Goal: Task Accomplishment & Management: Use online tool/utility

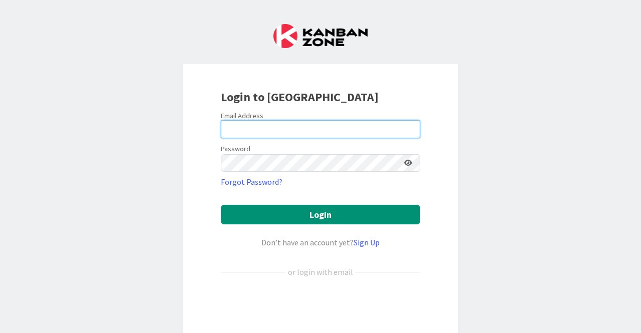
click at [334, 128] on input "email" at bounding box center [320, 129] width 199 height 18
type input "[PERSON_NAME][EMAIL_ADDRESS][DOMAIN_NAME]"
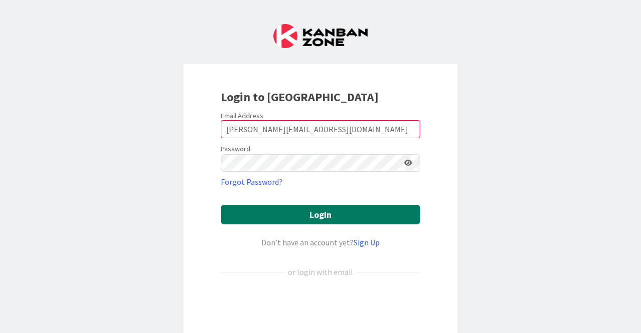
click at [313, 214] on button "Login" at bounding box center [320, 215] width 199 height 20
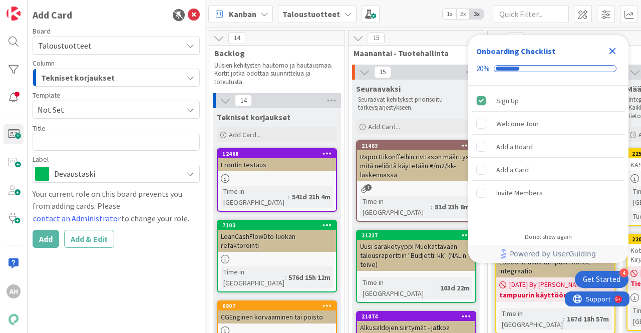
click at [610, 54] on icon "Close Checklist" at bounding box center [613, 51] width 7 height 7
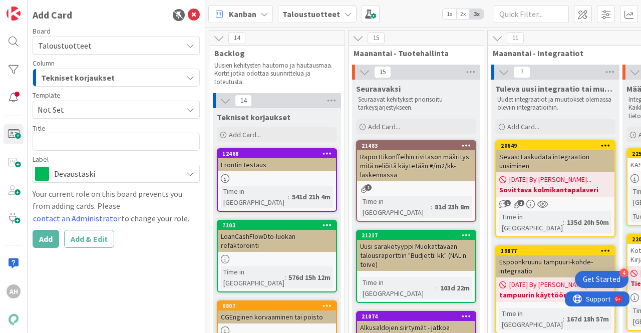
click at [348, 18] on div "Taloustuotteet" at bounding box center [317, 14] width 79 height 18
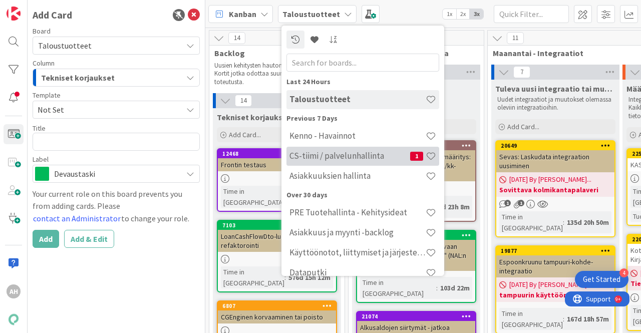
click at [358, 155] on h4 "CS-tiimi / palvelunhallinta" at bounding box center [350, 156] width 121 height 10
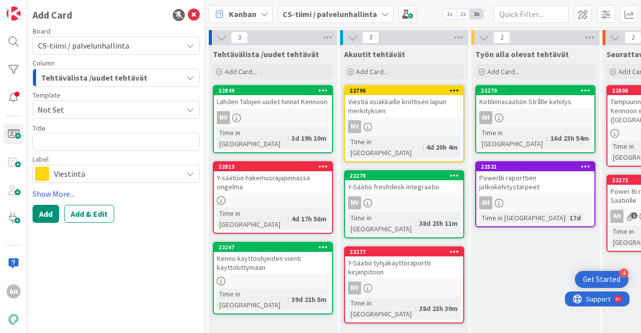
click at [290, 103] on div "Lahden Talojen uudet hinnat Kennoon" at bounding box center [273, 101] width 118 height 13
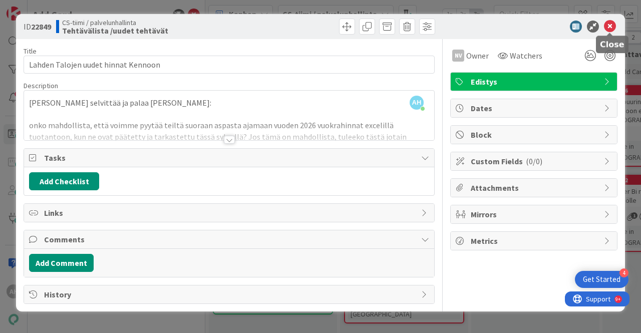
click at [612, 26] on icon at bounding box center [610, 27] width 12 height 12
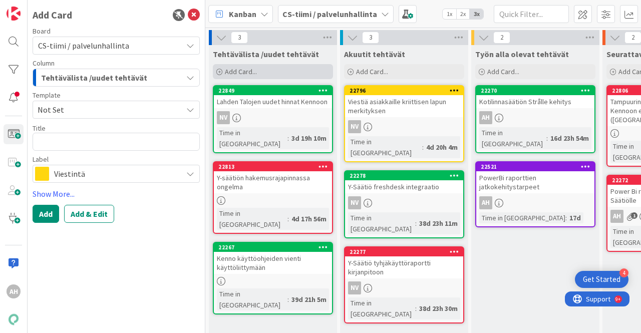
click at [244, 73] on span "Add Card..." at bounding box center [241, 71] width 32 height 9
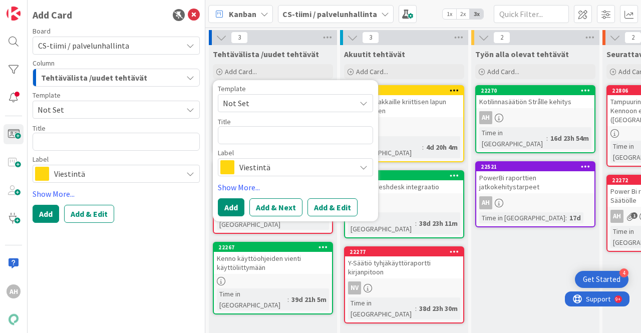
type textarea "x"
type textarea "L"
type textarea "x"
type textarea "La"
type textarea "x"
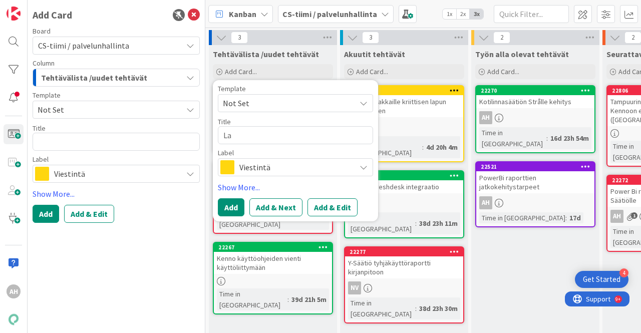
type textarea "Lah"
type textarea "x"
type textarea "Lahd"
type textarea "x"
type textarea "Lahden"
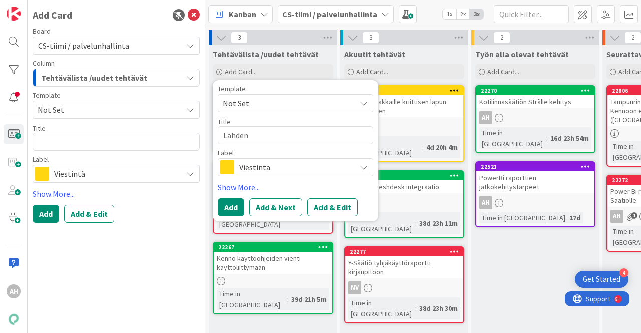
type textarea "x"
type textarea "Lahden"
type textarea "x"
type textarea "Lahden T"
type textarea "x"
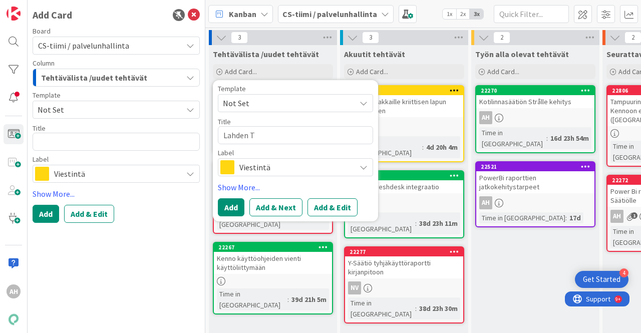
type textarea "Lahden Ta"
type textarea "x"
type textarea "Lahden Tal"
type textarea "x"
type textarea "Lahden Talo"
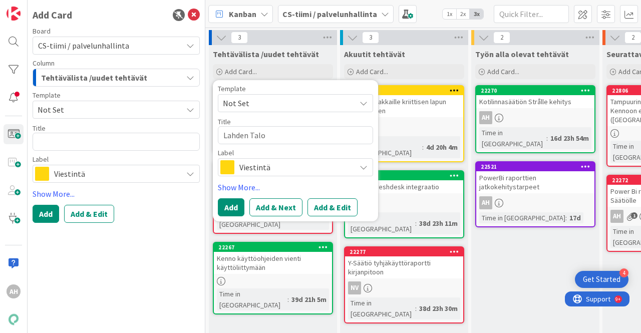
type textarea "x"
type textarea "Lahden Taloj"
type textarea "x"
type textarea "Lahden Taloje"
type textarea "x"
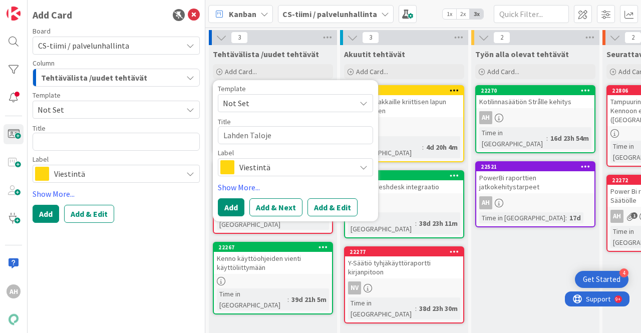
type textarea "Lahden Talojen"
type textarea "x"
type textarea "Lahden Talojen"
type textarea "x"
type textarea "Lahden Talojen o"
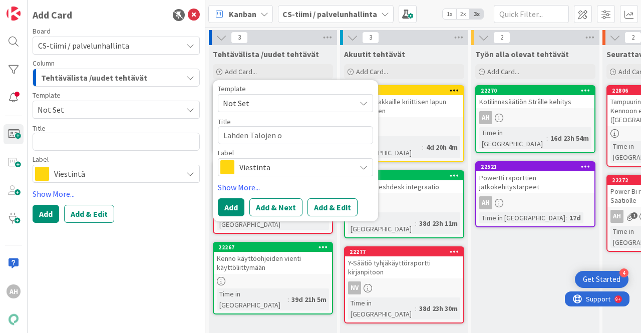
type textarea "x"
type textarea "Lahden Talojen os"
type textarea "x"
type textarea "Lahden Talojen osa"
type textarea "x"
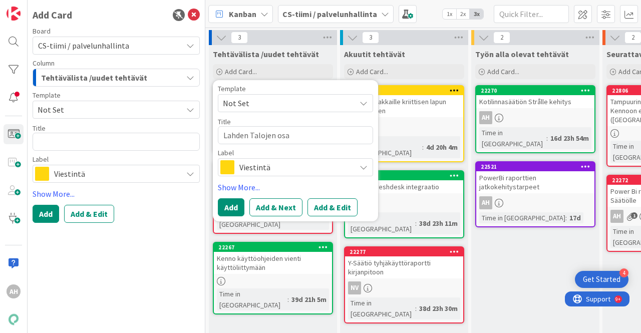
type textarea "Lahden Talojen osal"
type textarea "x"
type textarea "Lahden Talojen osalt"
type textarea "x"
type textarea "Lahden Talojen osalta"
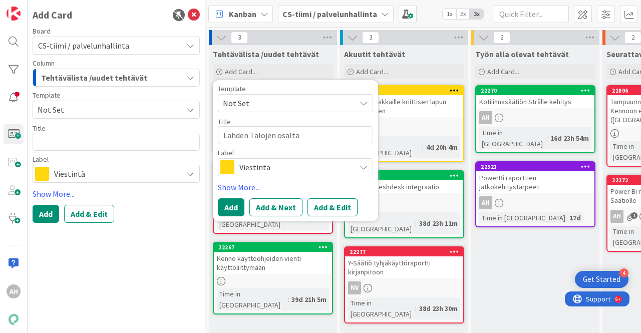
type textarea "x"
type textarea "Lahden Talojen osalta"
type textarea "x"
type textarea "Lahden Talojen osalta P"
type textarea "x"
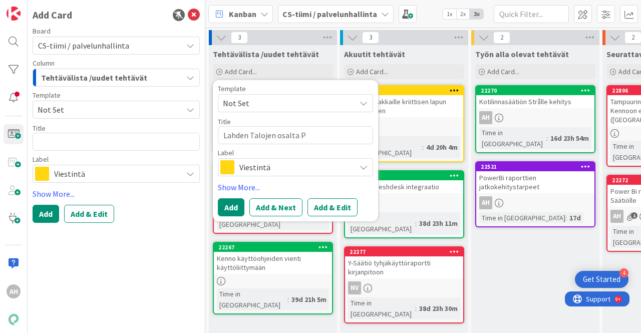
type textarea "Lahden Talojen osalta Po"
type textarea "x"
type textarea "Lahden Talojen osalta Pow"
type textarea "x"
type textarea "Lahden Talojen osalta Powe"
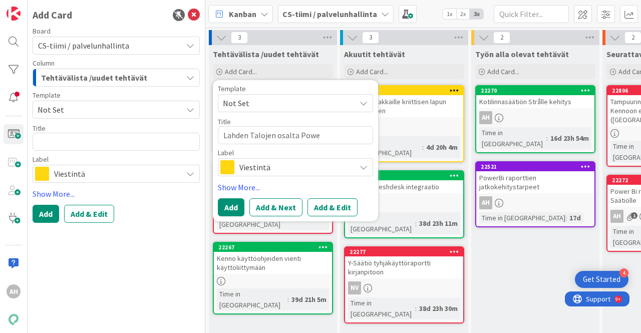
type textarea "x"
type textarea "Lahden Talojen osalta Power"
type textarea "x"
type textarea "Lahden Talojen osalta Power"
type textarea "x"
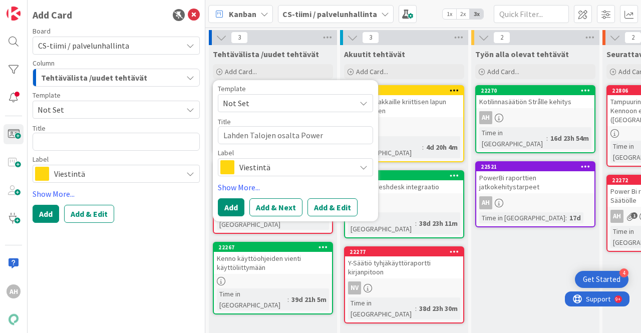
type textarea "Lahden Talojen osalta Power B"
type textarea "x"
type textarea "Lahden Talojen osalta Power Bi"
type textarea "x"
type textarea "Lahden Talojen osalta Power Bi"
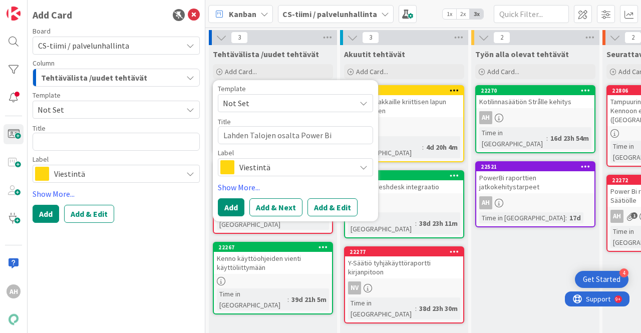
type textarea "x"
type textarea "Lahden Talojen osalta Power Bi d"
type textarea "x"
type textarea "Lahden Talojen osalta Power Bi da"
type textarea "x"
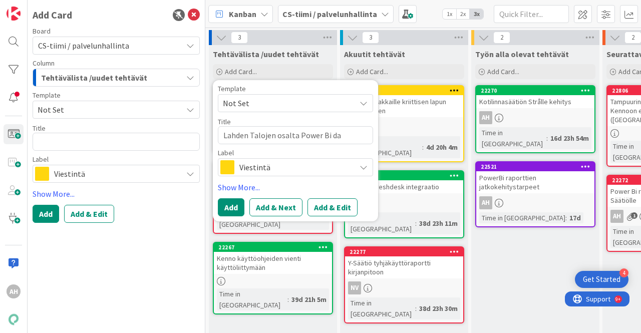
type textarea "Lahden Talojen osalta Power Bi dat"
type textarea "x"
type textarea "Lahden Talojen osalta Power Bi dats"
type textarea "x"
type textarea "Lahden Talojen osalta Power Bi dat"
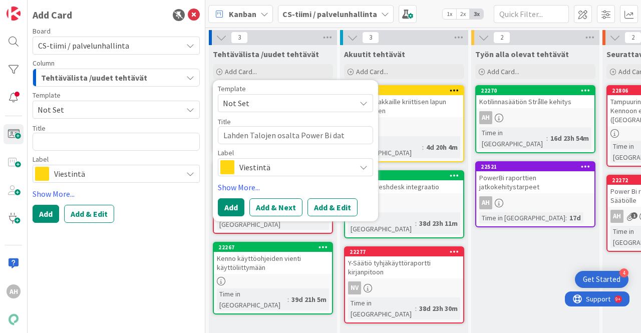
type textarea "x"
type textarea "Lahden Talojen osalta Power Bi data"
type textarea "x"
type textarea "Lahden Talojen osalta Power Bi data"
type textarea "x"
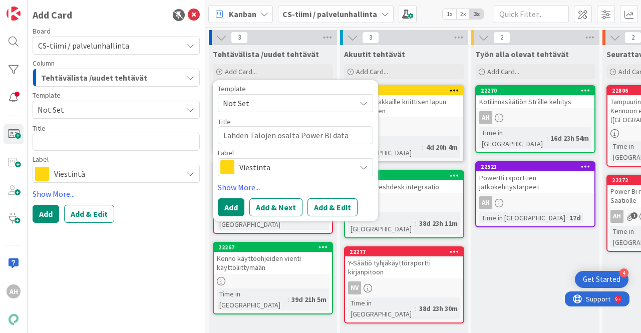
type textarea "Lahden Talojen osalta Power Bi data h"
type textarea "x"
type textarea "Lahden Talojen osalta Power Bi data ha"
type textarea "x"
type textarea "Lahden Talojen osalta Power Bi data hao"
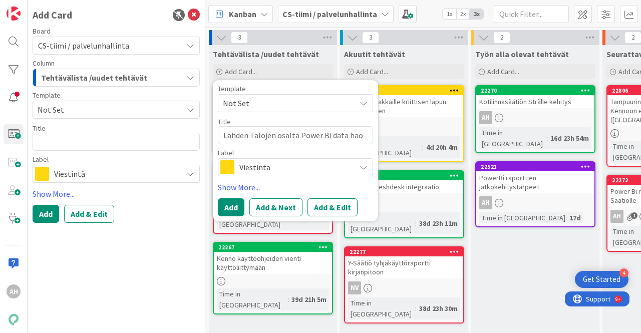
type textarea "x"
type textarea "Lahden Talojen osalta Power Bi data ha"
type textarea "x"
type textarea "Lahden Talojen osalta Power Bi data haj"
type textarea "x"
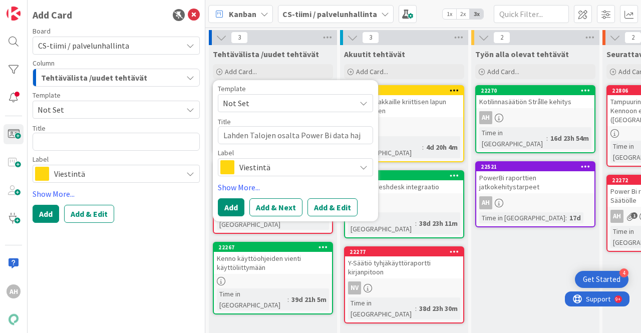
type textarea "Lahden Talojen osalta Power Bi data hajo"
type textarea "x"
type textarea "Lahden Talojen osalta Power Bi data hajon"
type textarea "x"
type textarea "Lahden Talojen osalta Power Bi data hajonn"
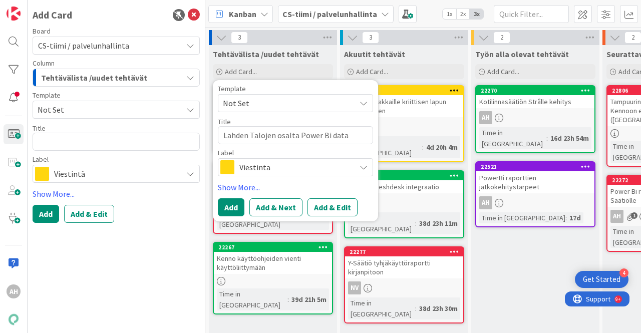
type textarea "x"
type textarea "Lahden Talojen osalta Power Bi data hajonnu"
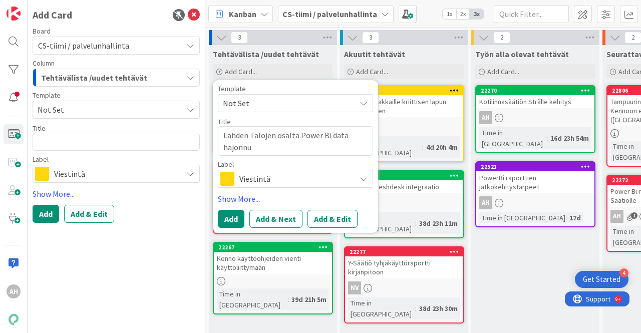
type textarea "x"
type textarea "Lahden Talojen osalta Power Bi data hajonnut"
click at [229, 221] on button "Add" at bounding box center [231, 219] width 27 height 18
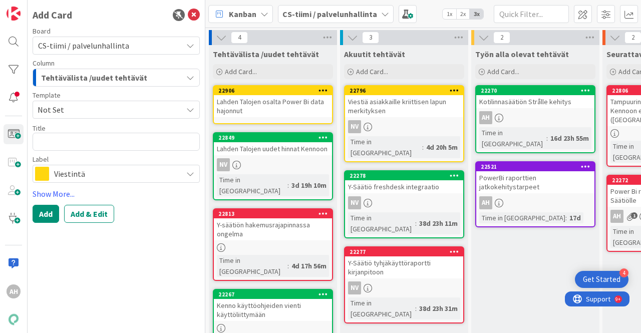
click at [285, 104] on div "Lahden Talojen osalta Power Bi data hajonnut" at bounding box center [273, 106] width 118 height 22
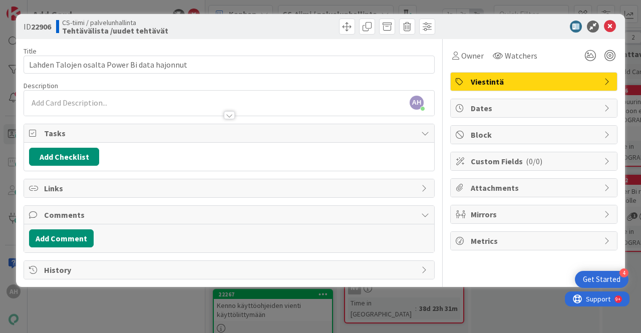
click at [65, 106] on div at bounding box center [229, 110] width 410 height 11
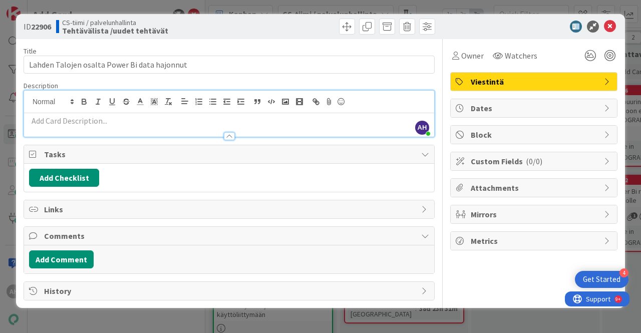
click at [58, 122] on p at bounding box center [229, 121] width 400 height 12
paste div
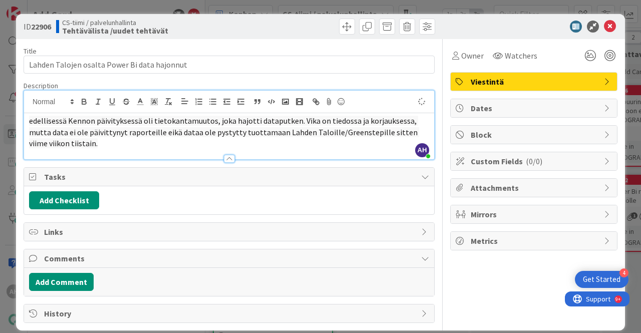
click at [33, 121] on span "edellisessä Kennon päivityksessä oli tietokantamuutos, joka hajotti dataputken.…" at bounding box center [224, 132] width 390 height 33
click at [85, 143] on p "Edellisessä Kennon päivityksessä oli tietokantamuutos, joka hajotti dataputken.…" at bounding box center [229, 132] width 400 height 34
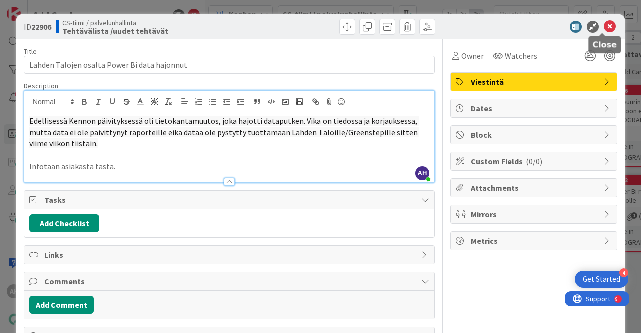
click at [604, 29] on icon at bounding box center [610, 27] width 12 height 12
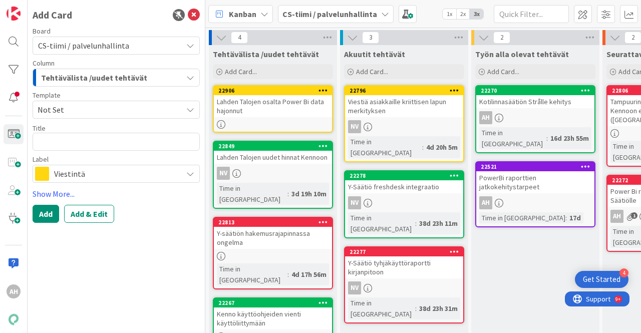
click at [297, 98] on div "Lahden Talojen osalta Power Bi data hajonnut" at bounding box center [273, 106] width 118 height 22
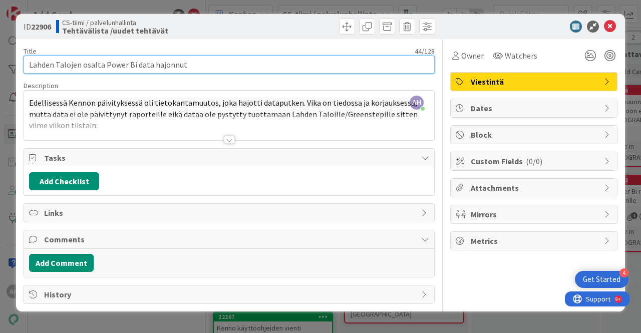
click at [102, 65] on input "Lahden Talojen osalta Power Bi data hajonnut" at bounding box center [229, 65] width 411 height 18
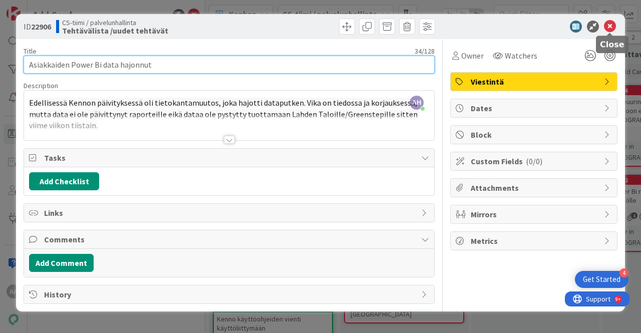
type input "Asiakkaiden Power Bi data hajonnut"
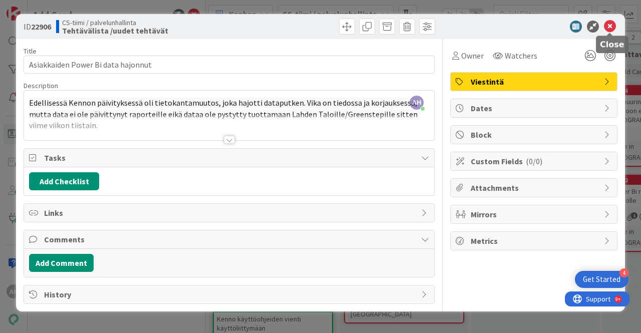
click at [610, 28] on icon at bounding box center [610, 27] width 12 height 12
